Goal: Answer question/provide support

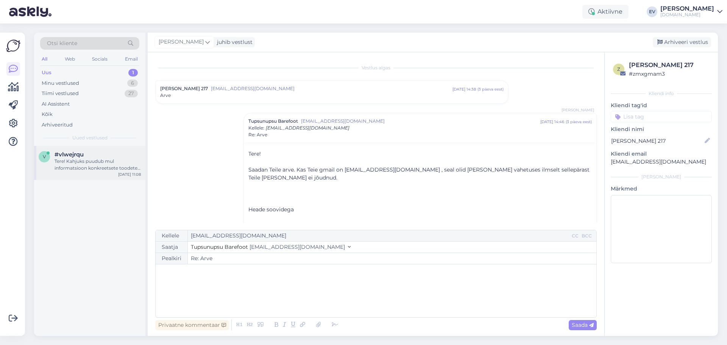
click at [78, 161] on div "Tere! Kahjuks puudub mul informatsioon konkreetsete toodete laoseisu täienemise…" at bounding box center [98, 165] width 86 height 14
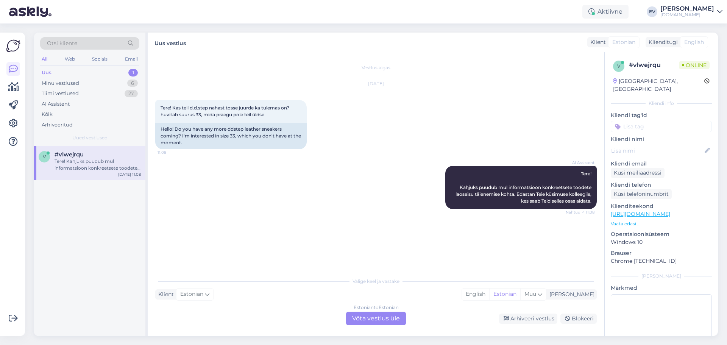
click at [363, 322] on div "Estonian to Estonian Võta vestlus üle" at bounding box center [376, 319] width 60 height 14
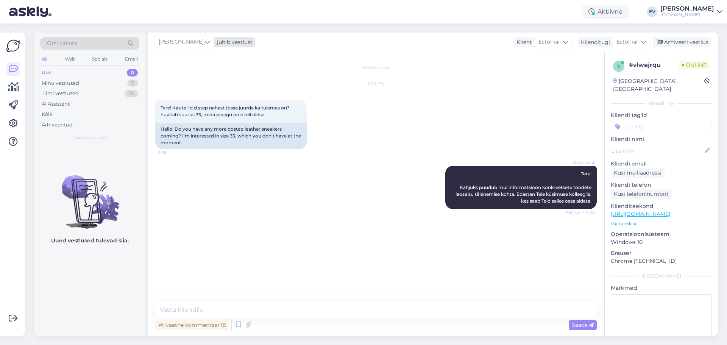
click at [205, 42] on icon at bounding box center [207, 42] width 5 height 8
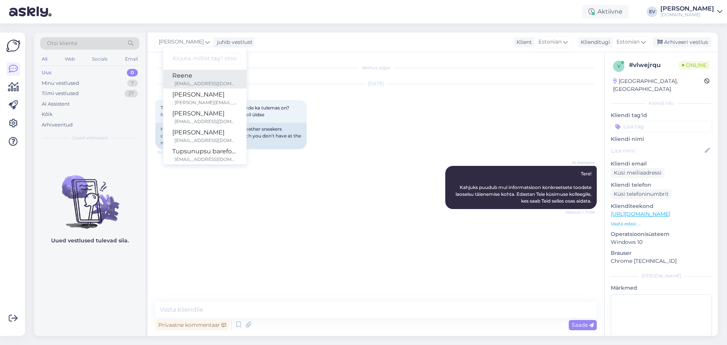
drag, startPoint x: 186, startPoint y: 82, endPoint x: 245, endPoint y: 152, distance: 91.4
click at [186, 82] on div "[EMAIL_ADDRESS][DOMAIN_NAME]" at bounding box center [206, 83] width 63 height 7
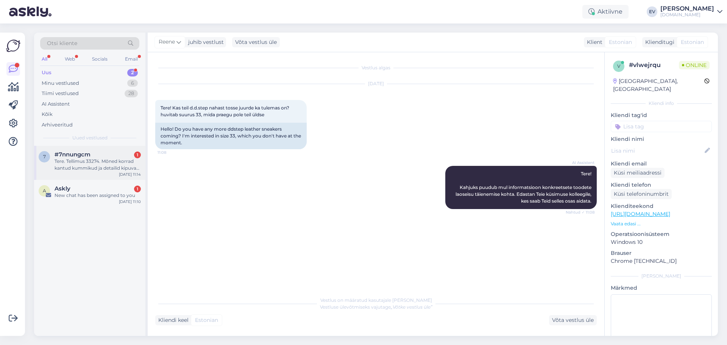
click at [107, 164] on div "Tere. Tellimus 33274. Mõned korrad kantud kummikud ja detailid kipuvad [PERSON_…" at bounding box center [98, 165] width 86 height 14
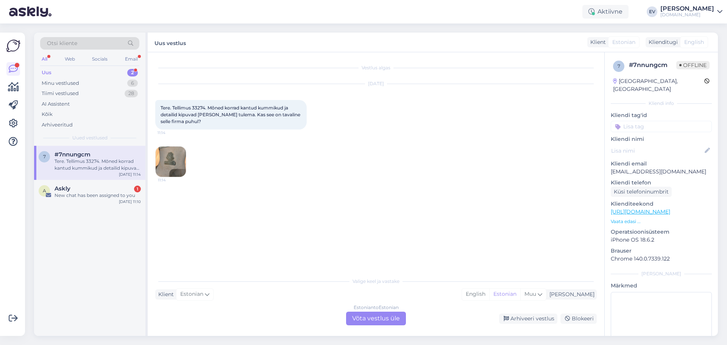
click at [370, 322] on div "Estonian to Estonian Võta vestlus üle" at bounding box center [376, 319] width 60 height 14
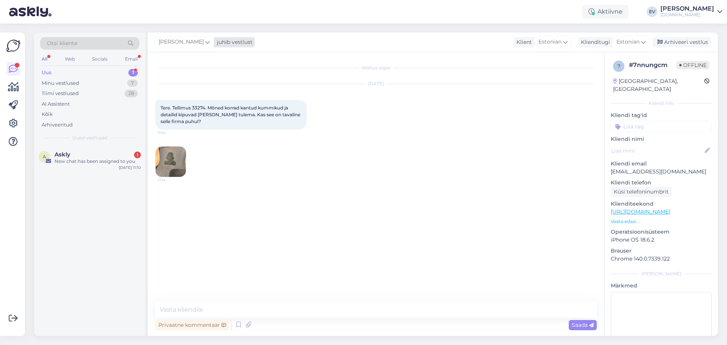
click at [192, 43] on span "[PERSON_NAME]" at bounding box center [181, 42] width 45 height 8
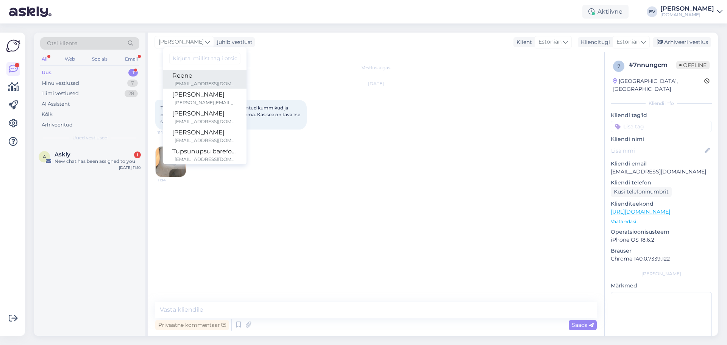
click at [187, 76] on div "Reene" at bounding box center [204, 75] width 65 height 9
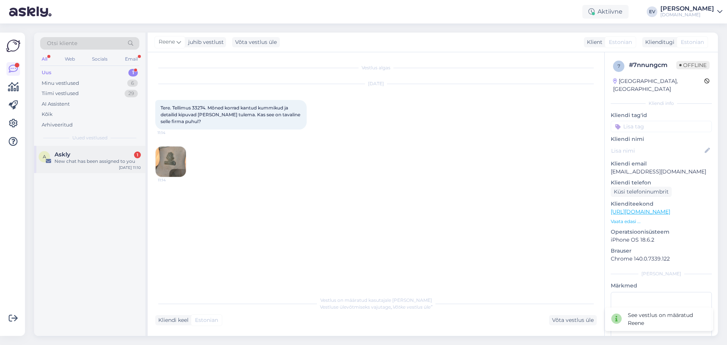
click at [74, 157] on div "Askly 1" at bounding box center [98, 154] width 86 height 7
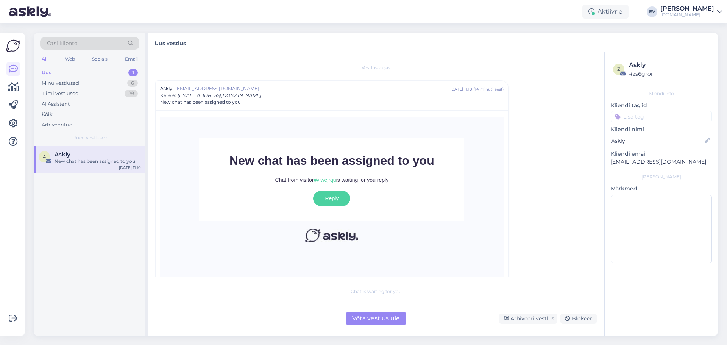
click at [97, 67] on div "Otsi kliente All Web Socials Email Uus 1 Minu vestlused 6 Tiimi vestlused 29 AI…" at bounding box center [89, 89] width 111 height 113
click at [94, 70] on div "Uus 1" at bounding box center [89, 72] width 99 height 11
click at [81, 93] on div "Tiimi vestlused 29" at bounding box center [89, 93] width 99 height 11
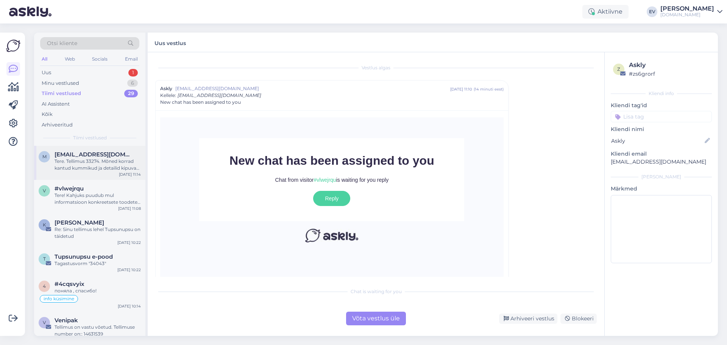
click at [97, 158] on span "[EMAIL_ADDRESS][DOMAIN_NAME]" at bounding box center [94, 154] width 79 height 7
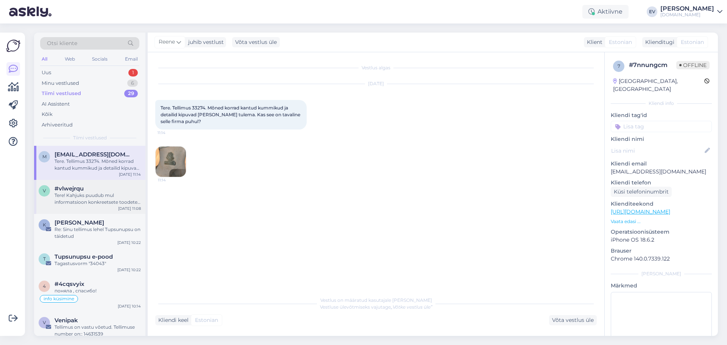
click at [101, 195] on div "Tere! Kahjuks puudub mul informatsioon konkreetsete toodete laoseisu täienemise…" at bounding box center [98, 199] width 86 height 14
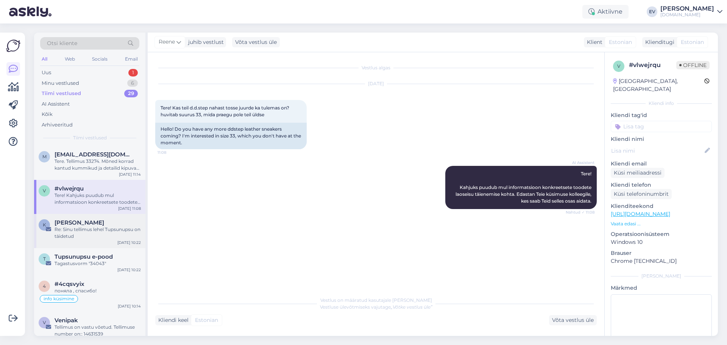
click at [90, 227] on div "Re: Sinu tellimus lehel Tupsunupsu on täidetud" at bounding box center [98, 233] width 86 height 14
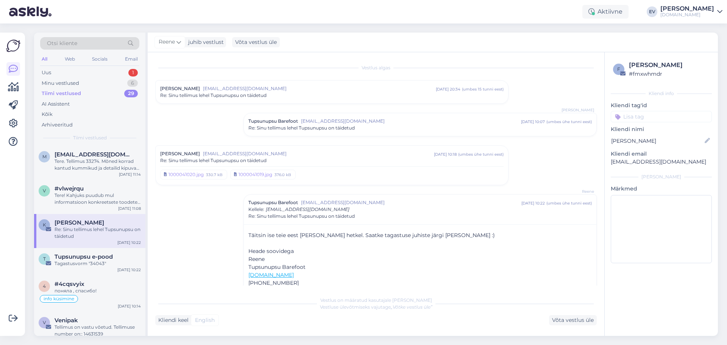
click at [372, 127] on div "Re: Sinu tellimus lehel Tupsunupsu on täidetud" at bounding box center [421, 128] width 344 height 7
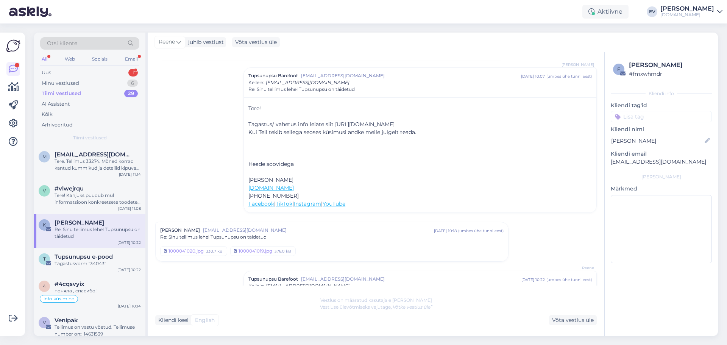
scroll to position [141, 0]
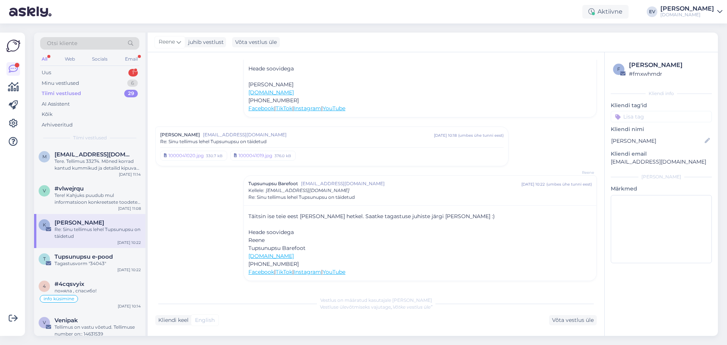
click at [301, 133] on span "[EMAIL_ADDRESS][DOMAIN_NAME]" at bounding box center [318, 134] width 231 height 7
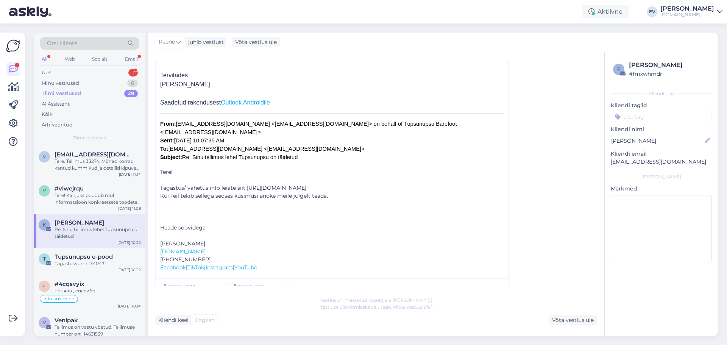
scroll to position [391, 0]
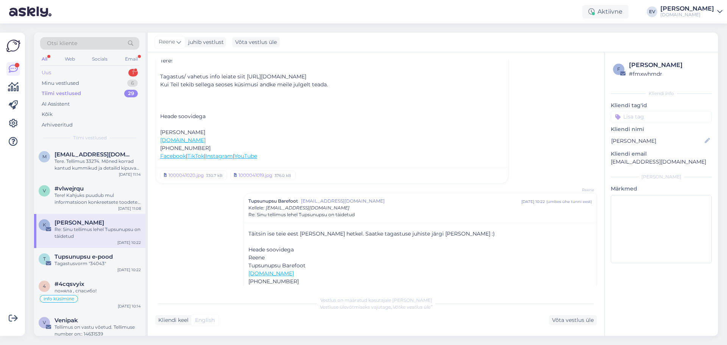
click at [53, 71] on div "Uus 1" at bounding box center [89, 72] width 99 height 11
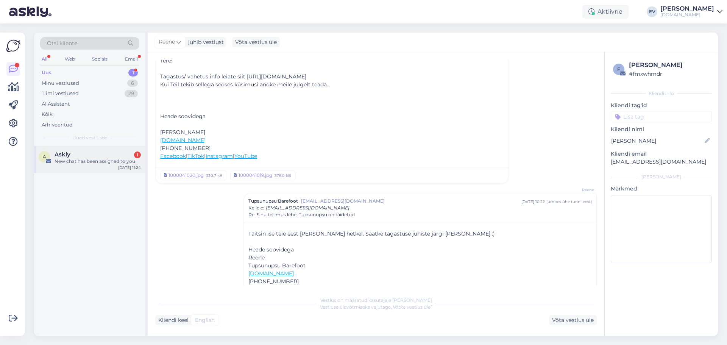
click at [103, 158] on div "New chat has been assigned to you" at bounding box center [98, 161] width 86 height 7
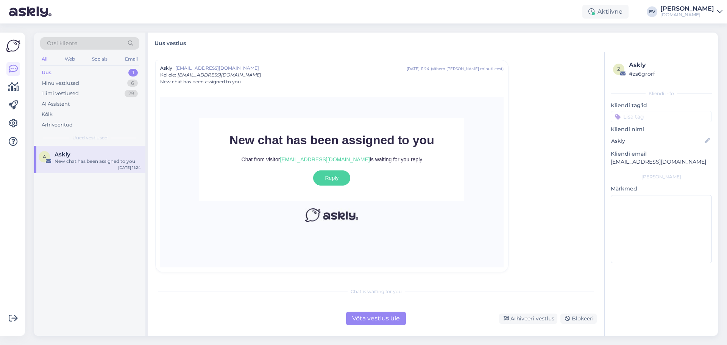
click at [377, 316] on div "Võta vestlus üle" at bounding box center [376, 319] width 60 height 14
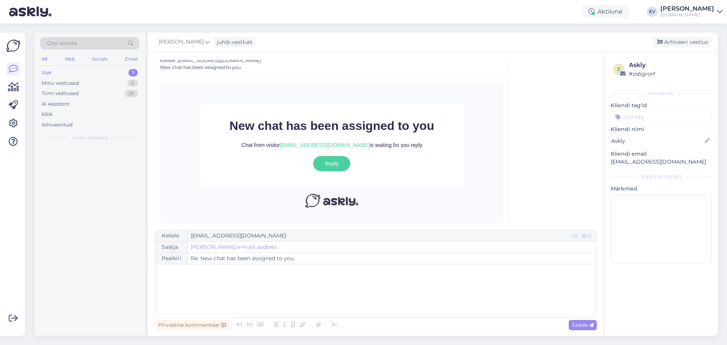
scroll to position [53, 0]
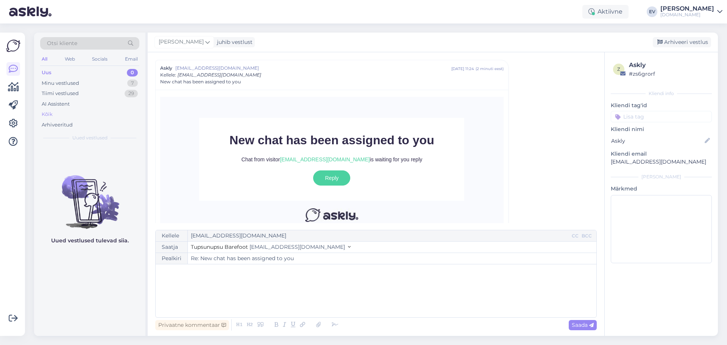
click at [79, 111] on div "Kõik" at bounding box center [89, 114] width 99 height 11
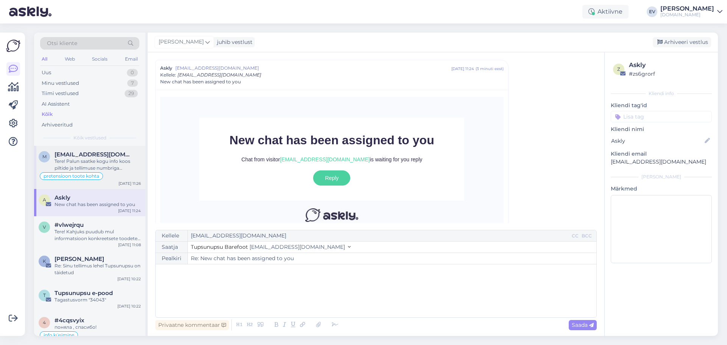
click at [85, 155] on span "[EMAIL_ADDRESS][DOMAIN_NAME]" at bounding box center [94, 154] width 79 height 7
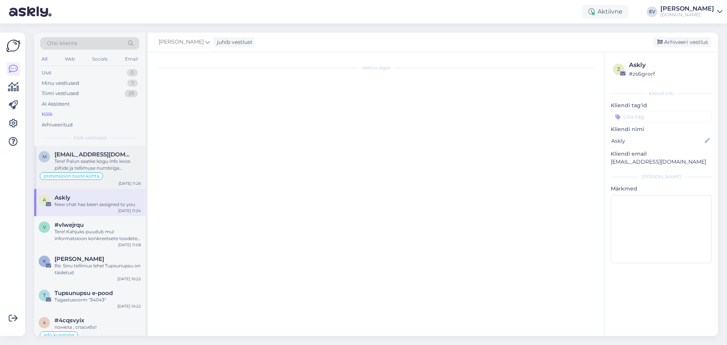
scroll to position [0, 0]
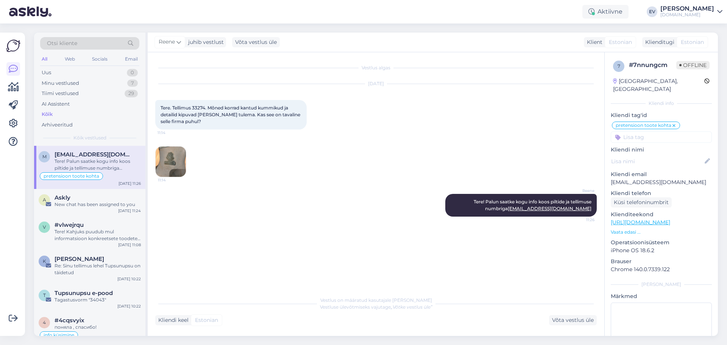
click at [167, 155] on img at bounding box center [171, 162] width 30 height 30
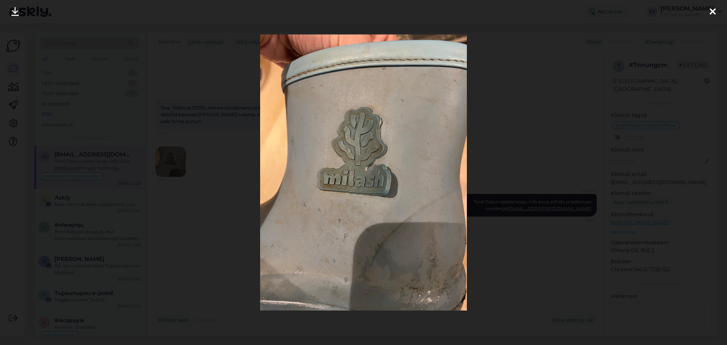
click at [526, 86] on div at bounding box center [363, 172] width 727 height 345
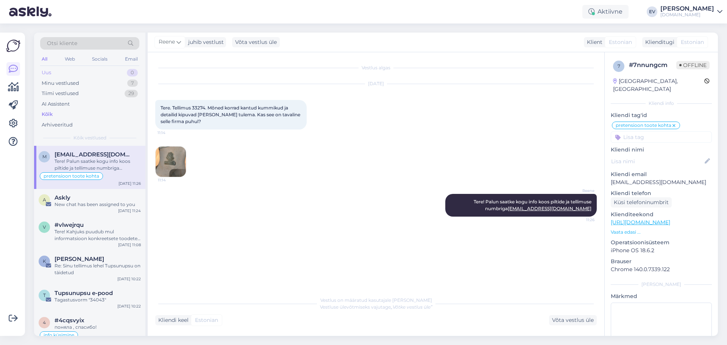
click at [75, 70] on div "Uus 0" at bounding box center [89, 72] width 99 height 11
